Goal: Transaction & Acquisition: Register for event/course

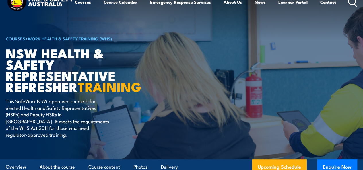
scroll to position [10, 0]
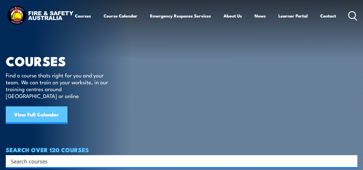
click at [33, 110] on link "View Full Calendar" at bounding box center [36, 114] width 61 height 17
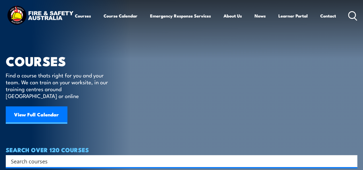
click at [32, 158] on input "Search input" at bounding box center [177, 161] width 333 height 9
type input "hs"
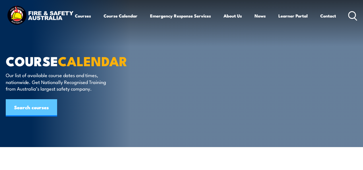
click at [45, 104] on link "Search courses" at bounding box center [31, 107] width 51 height 17
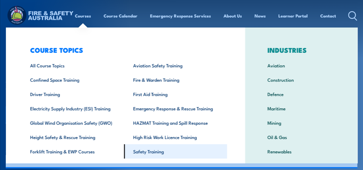
click at [146, 149] on link "Safety Training" at bounding box center [175, 151] width 103 height 14
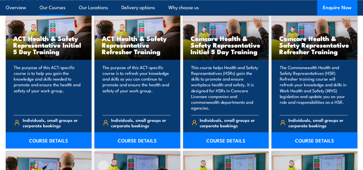
scroll to position [455, 0]
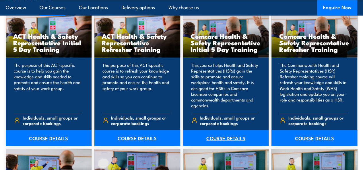
click at [221, 146] on link "COURSE DETAILS" at bounding box center [226, 138] width 86 height 16
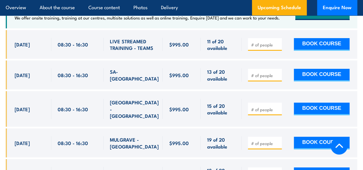
scroll to position [1049, 0]
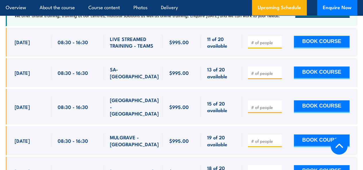
click at [291, 103] on div "BOOK COURSE" at bounding box center [299, 107] width 102 height 20
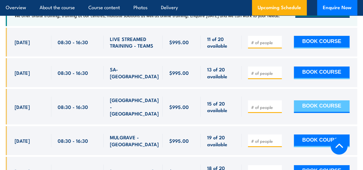
click at [308, 105] on button "BOOK COURSE" at bounding box center [322, 106] width 56 height 13
type input "1"
click at [316, 104] on button "BOOK COURSE" at bounding box center [322, 106] width 56 height 13
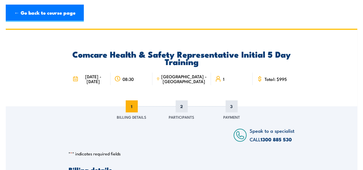
drag, startPoint x: 100, startPoint y: 86, endPoint x: 85, endPoint y: 78, distance: 17.7
click at [85, 78] on span "[DATE] - [DATE]" at bounding box center [93, 79] width 27 height 10
copy span "[DATE] - [DATE]"
